Goal: Find specific page/section: Find specific page/section

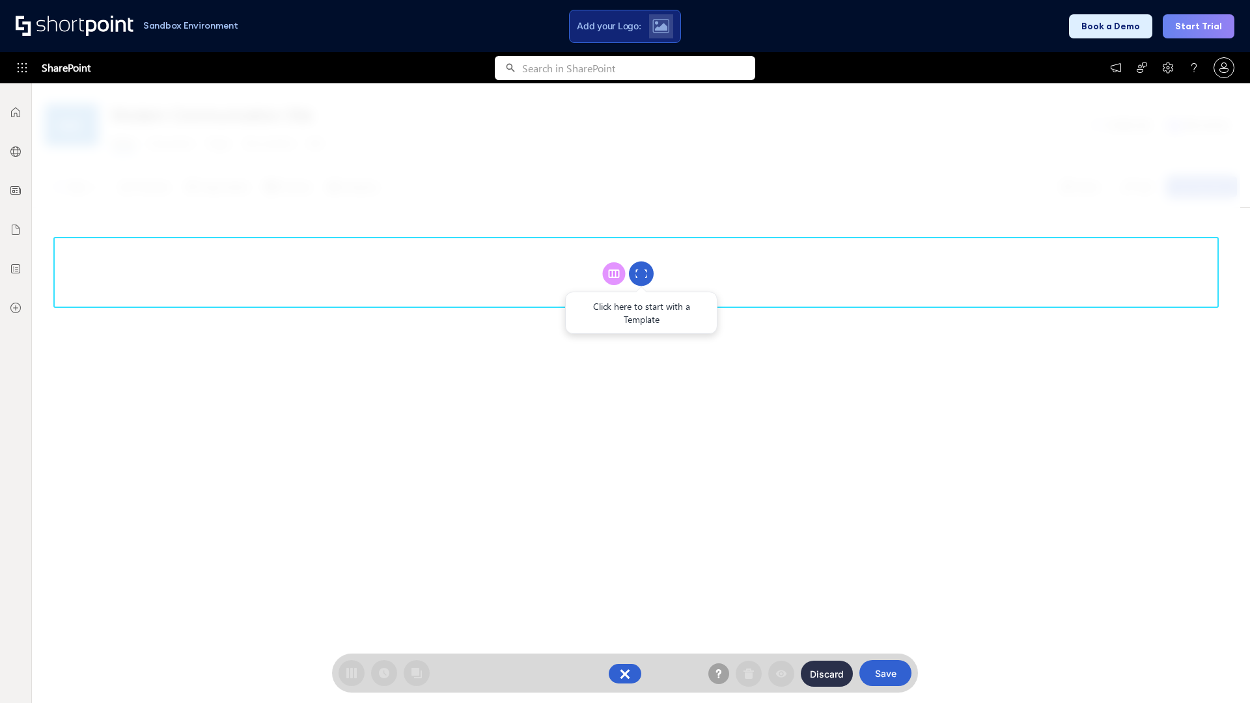
click at [641, 273] on circle at bounding box center [641, 274] width 25 height 25
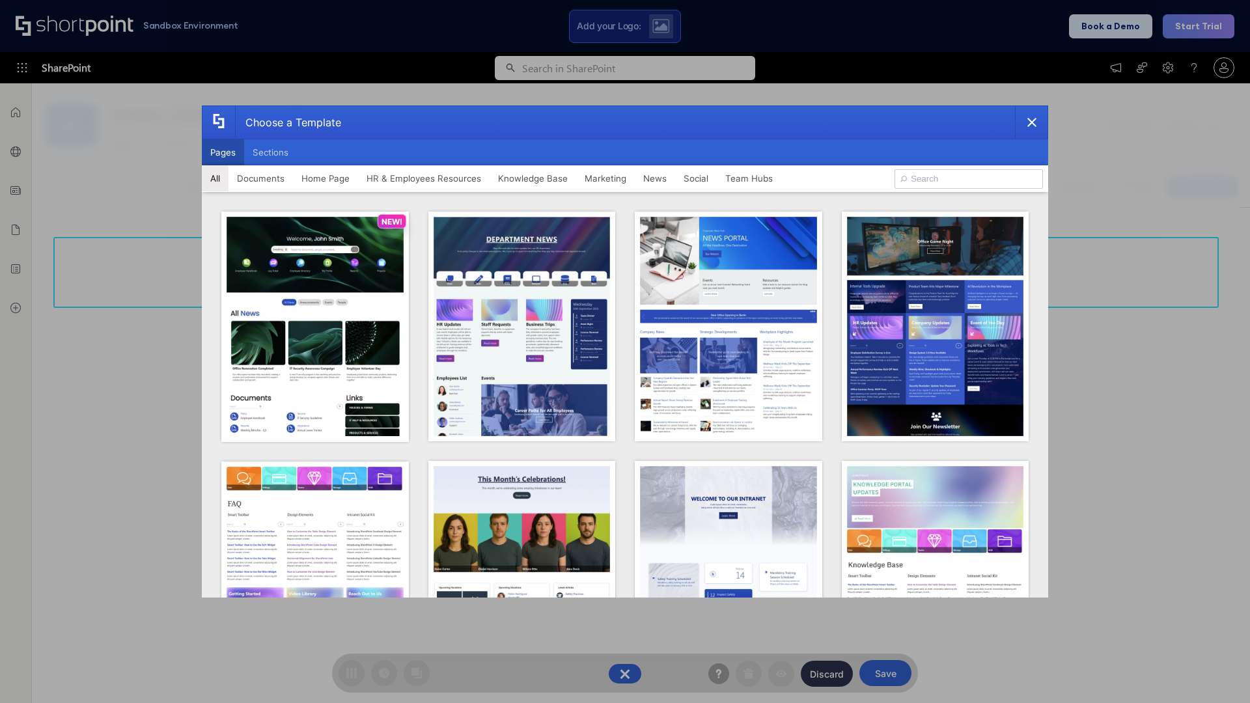
click at [223, 152] on button "Pages" at bounding box center [223, 152] width 42 height 26
type input "Intranet Layout 4"
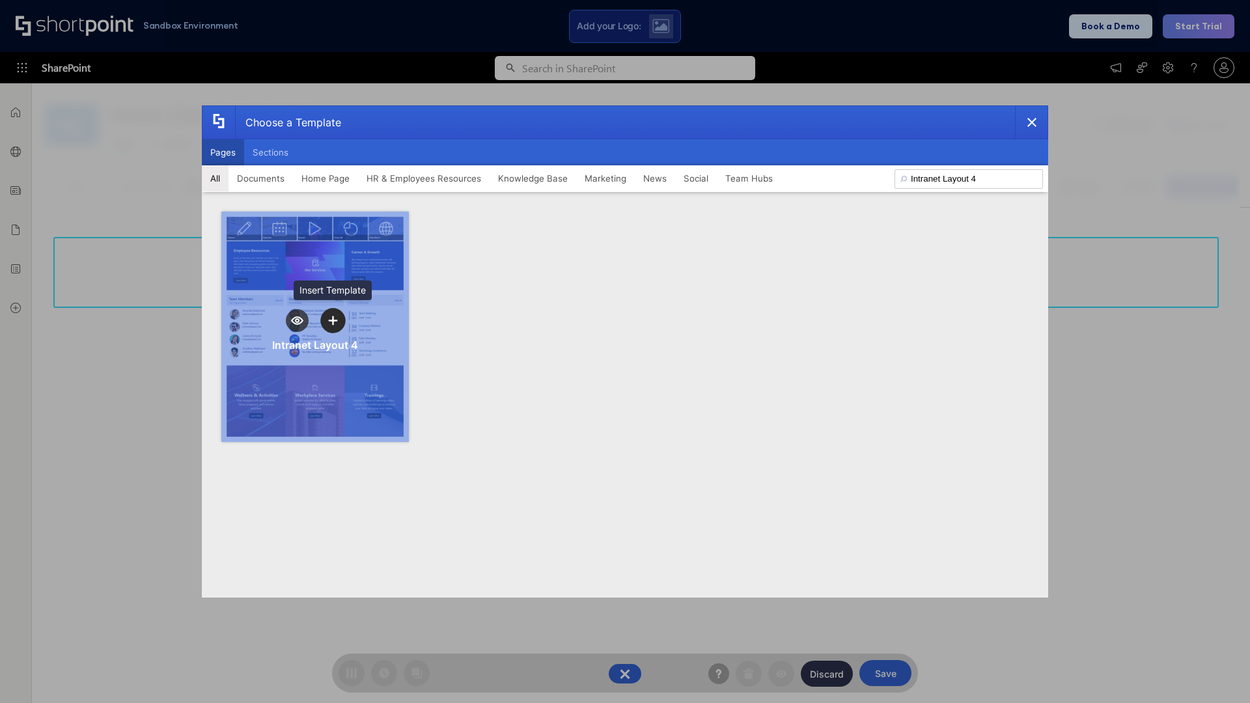
click at [333, 320] on icon "template selector" at bounding box center [332, 320] width 9 height 9
